Goal: Transaction & Acquisition: Purchase product/service

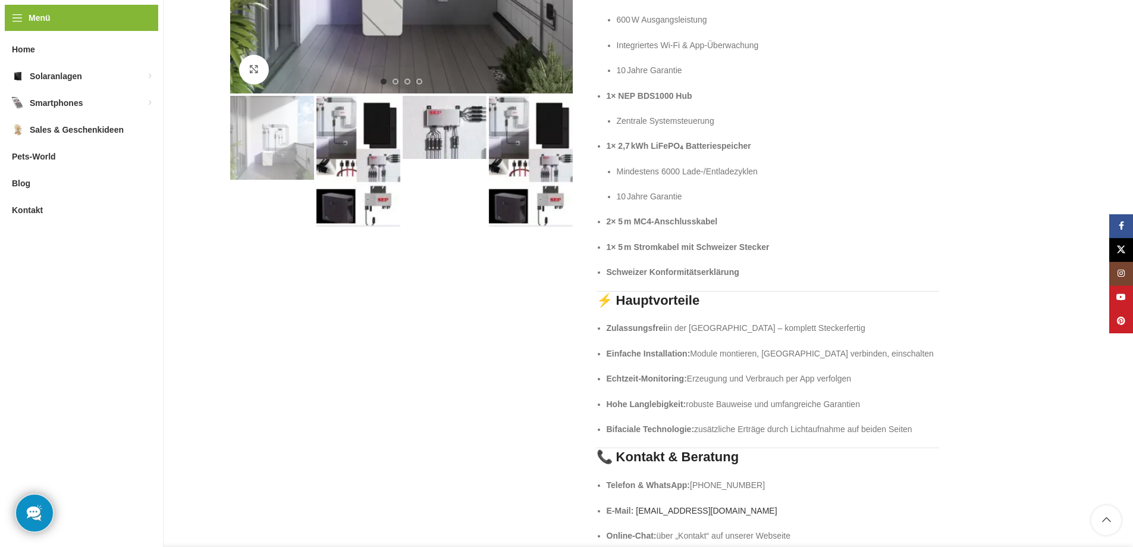
scroll to position [59, 0]
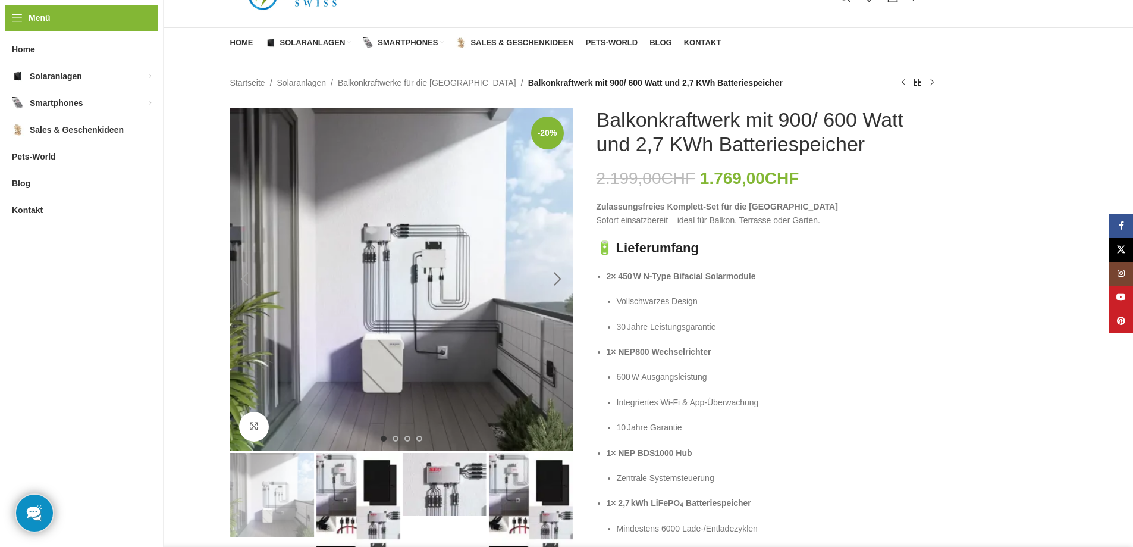
click at [557, 283] on div "Next slide" at bounding box center [558, 279] width 30 height 30
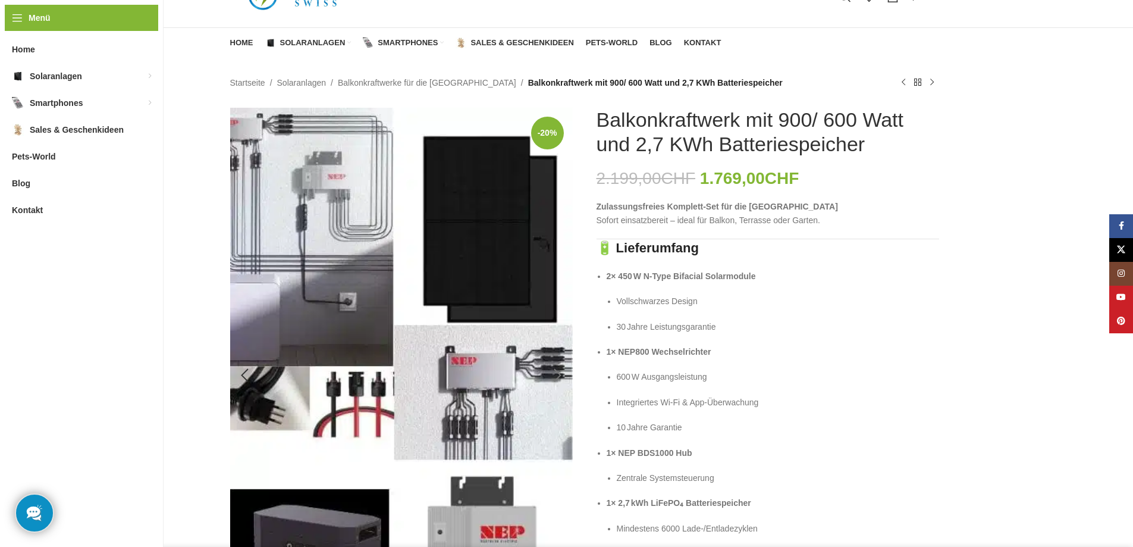
click at [556, 284] on img "2 / 4" at bounding box center [401, 375] width 343 height 535
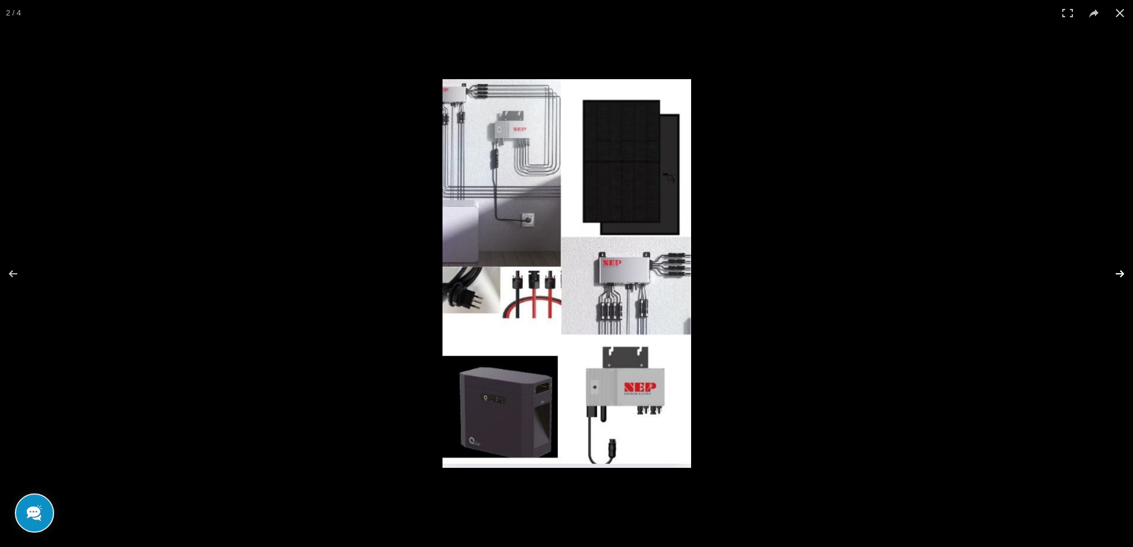
click at [1113, 270] on button at bounding box center [1113, 273] width 42 height 59
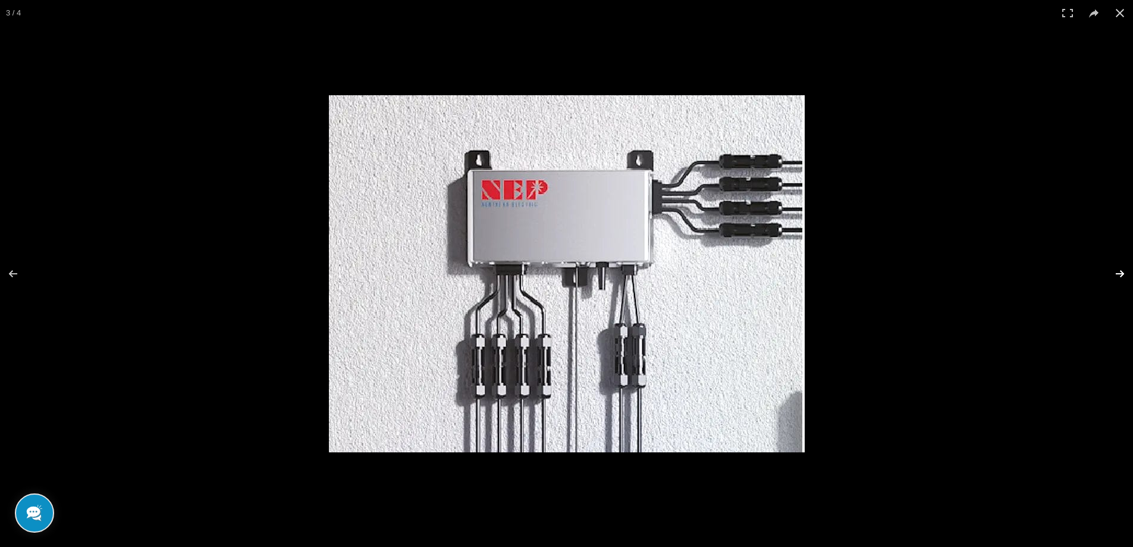
click at [1113, 270] on button at bounding box center [1113, 273] width 42 height 59
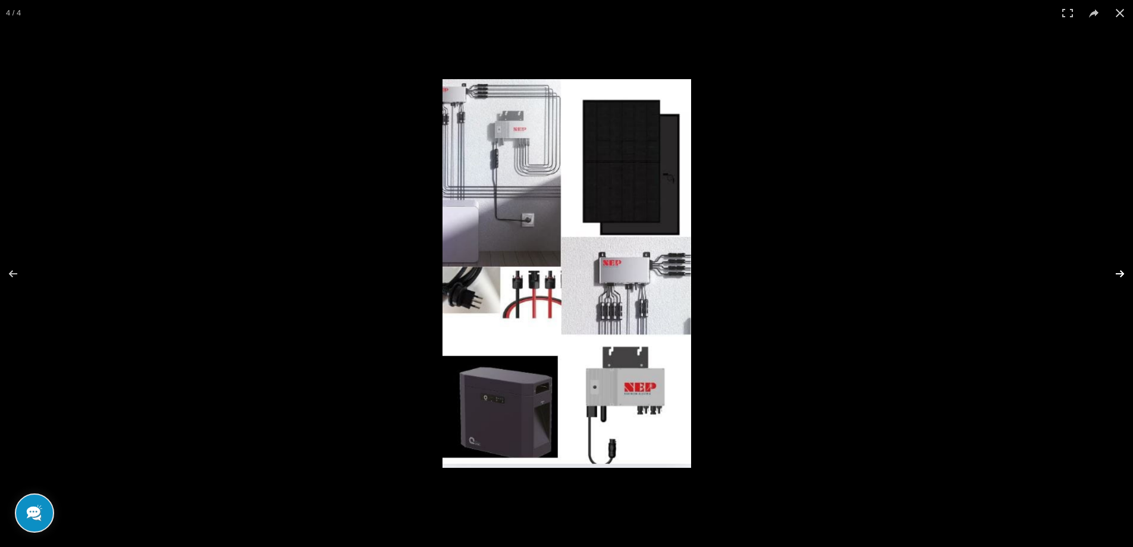
click at [1113, 270] on button at bounding box center [1113, 273] width 42 height 59
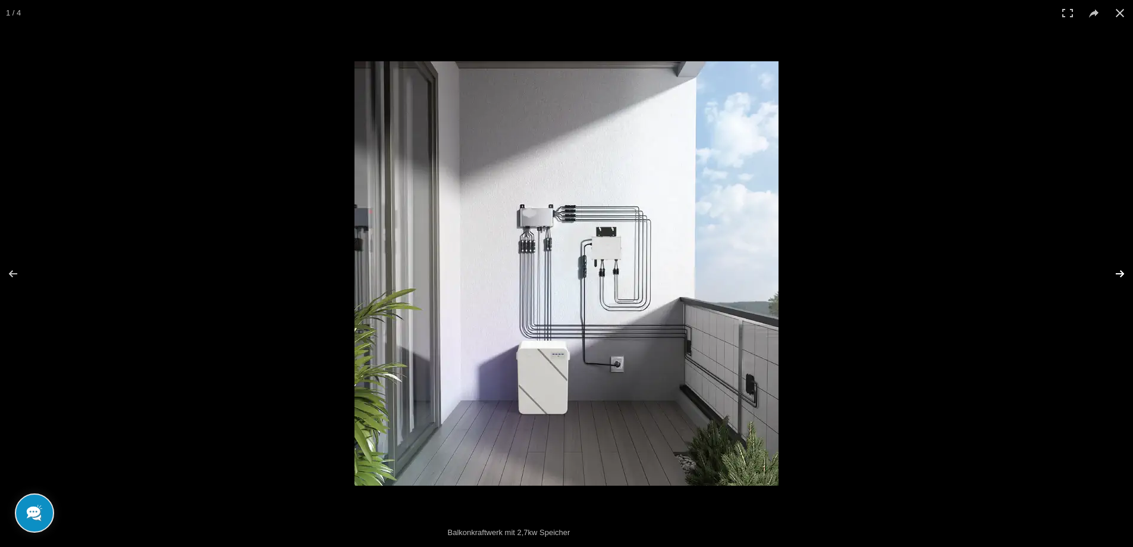
click at [1113, 270] on button at bounding box center [1113, 273] width 42 height 59
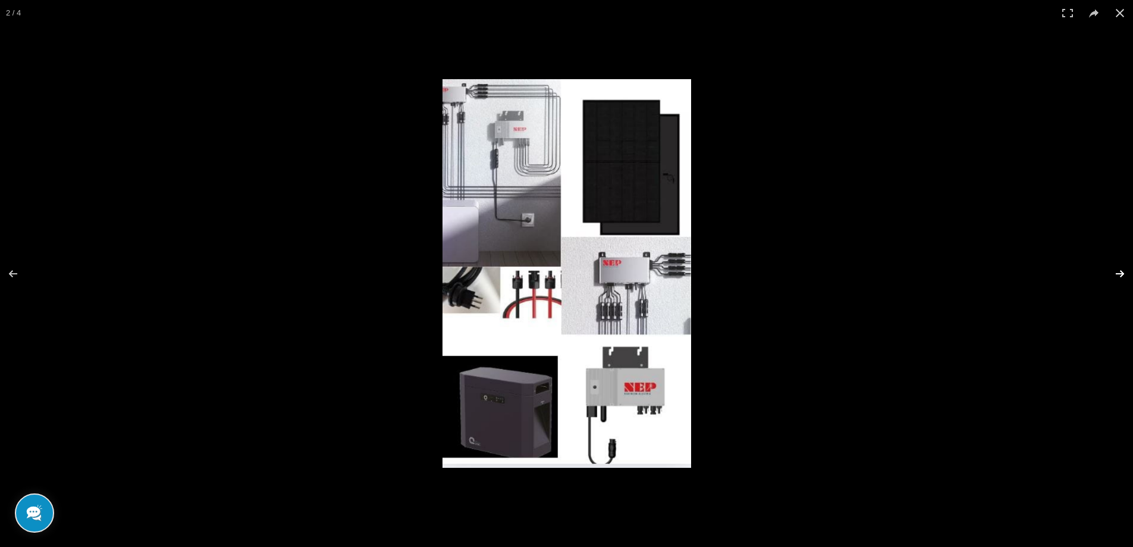
click at [1113, 270] on button at bounding box center [1113, 273] width 42 height 59
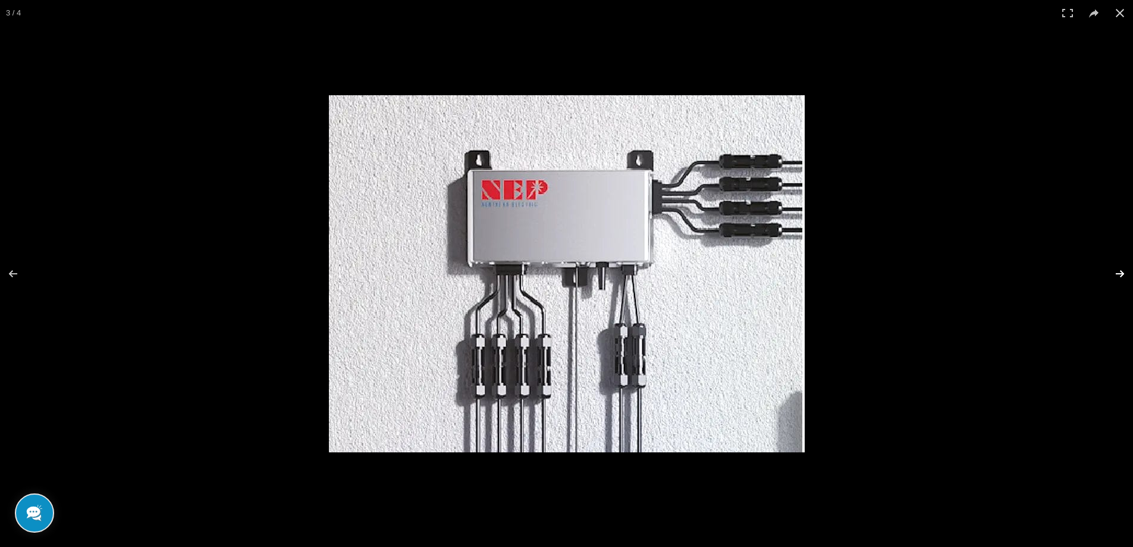
click at [1113, 270] on button at bounding box center [1113, 273] width 42 height 59
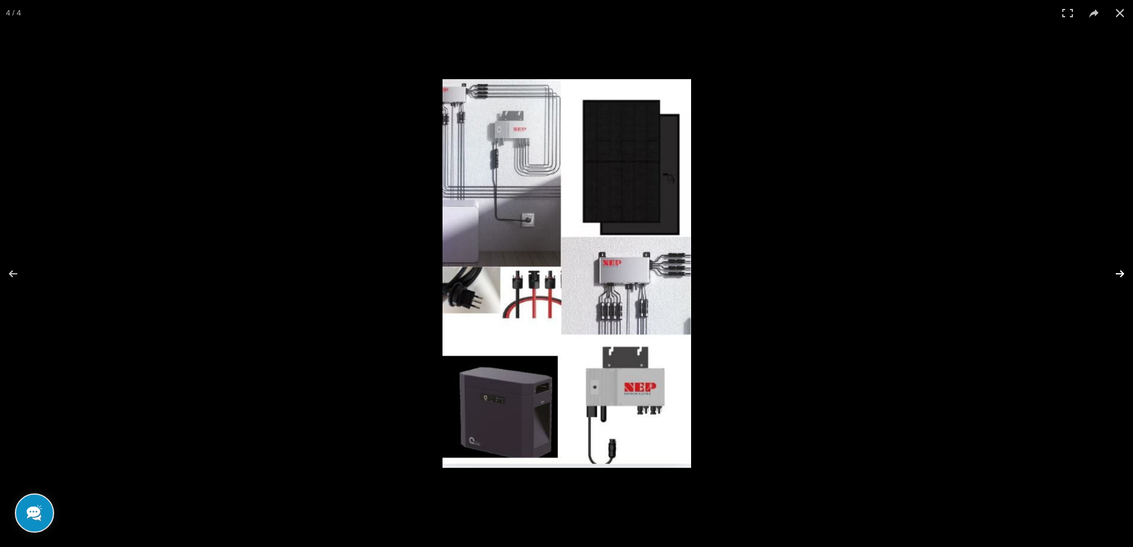
click at [1113, 270] on button at bounding box center [1113, 273] width 42 height 59
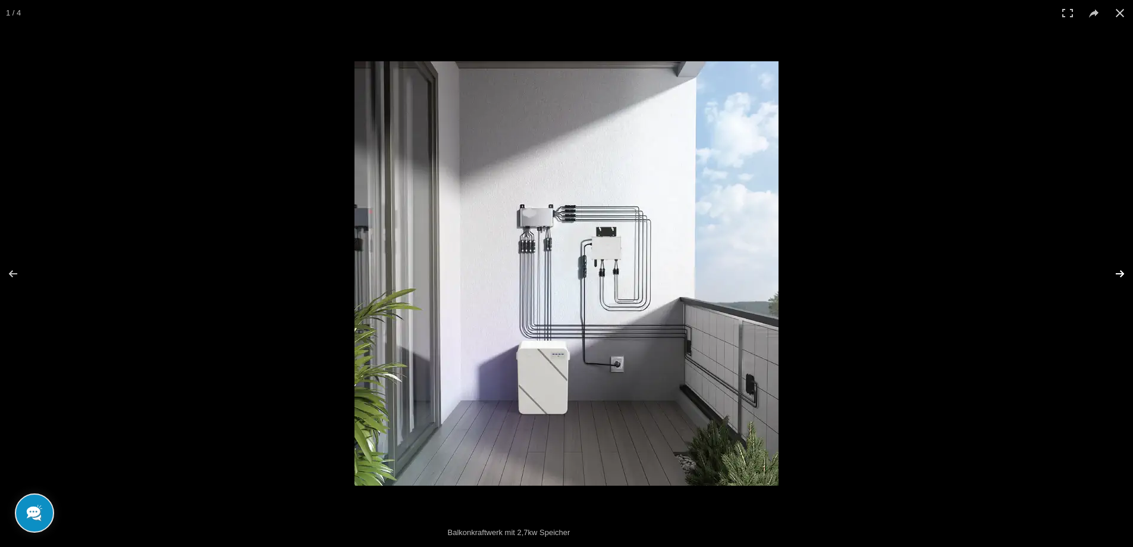
click at [1113, 270] on button at bounding box center [1113, 273] width 42 height 59
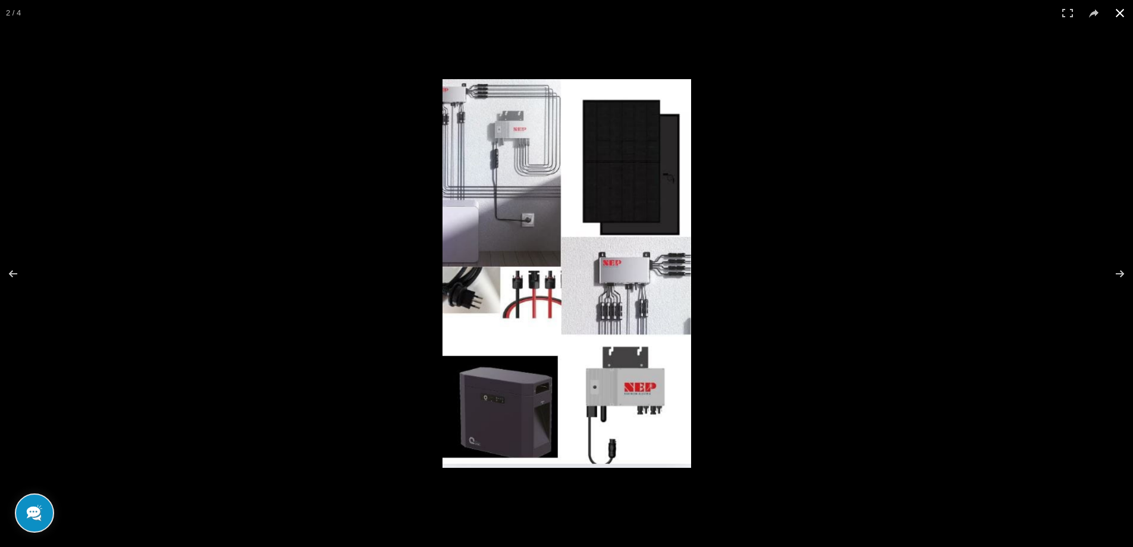
click at [1117, 13] on button at bounding box center [1120, 13] width 26 height 26
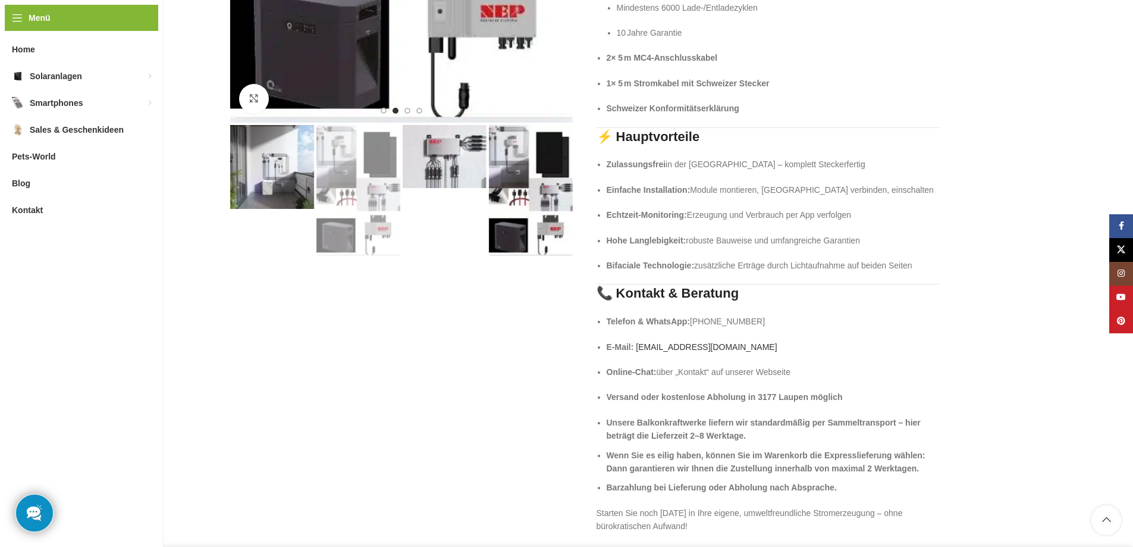
scroll to position [342, 0]
